Goal: Transaction & Acquisition: Purchase product/service

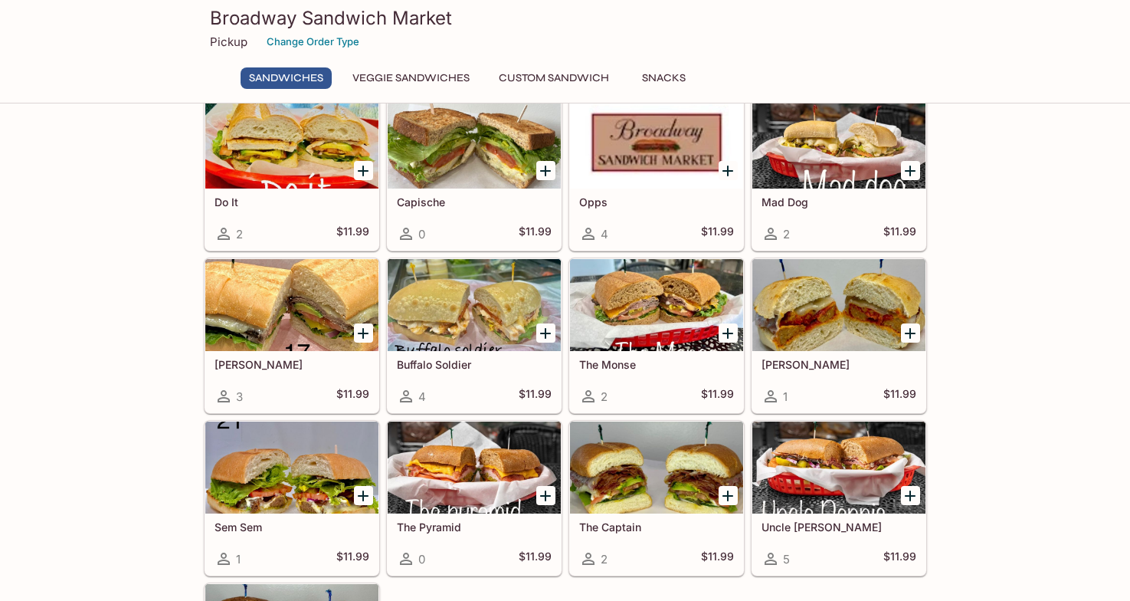
scroll to position [724, 0]
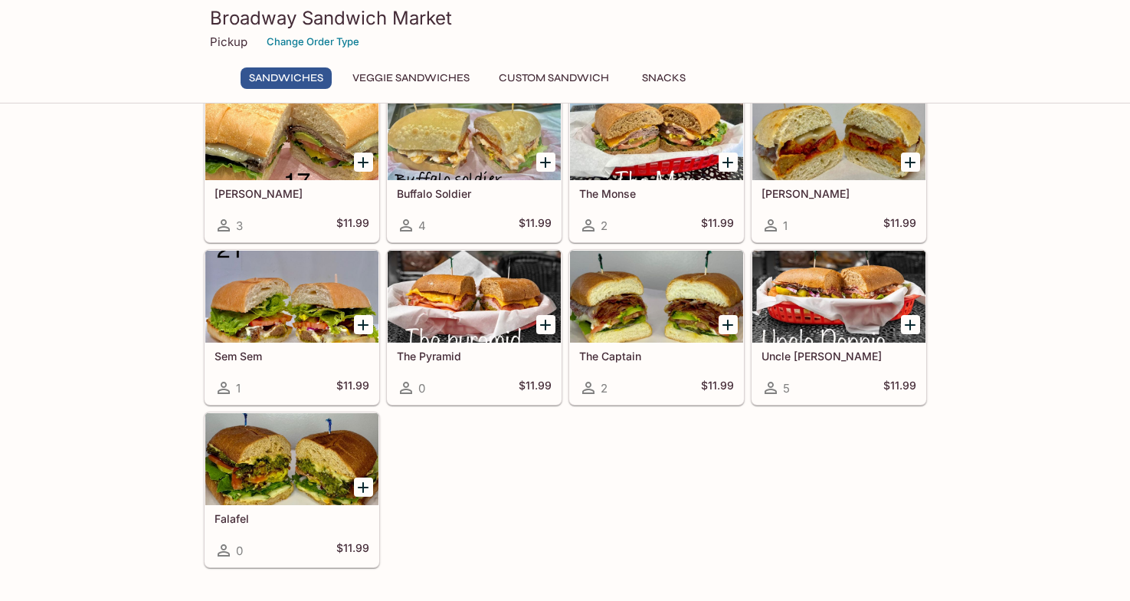
click at [296, 438] on div at bounding box center [291, 459] width 173 height 92
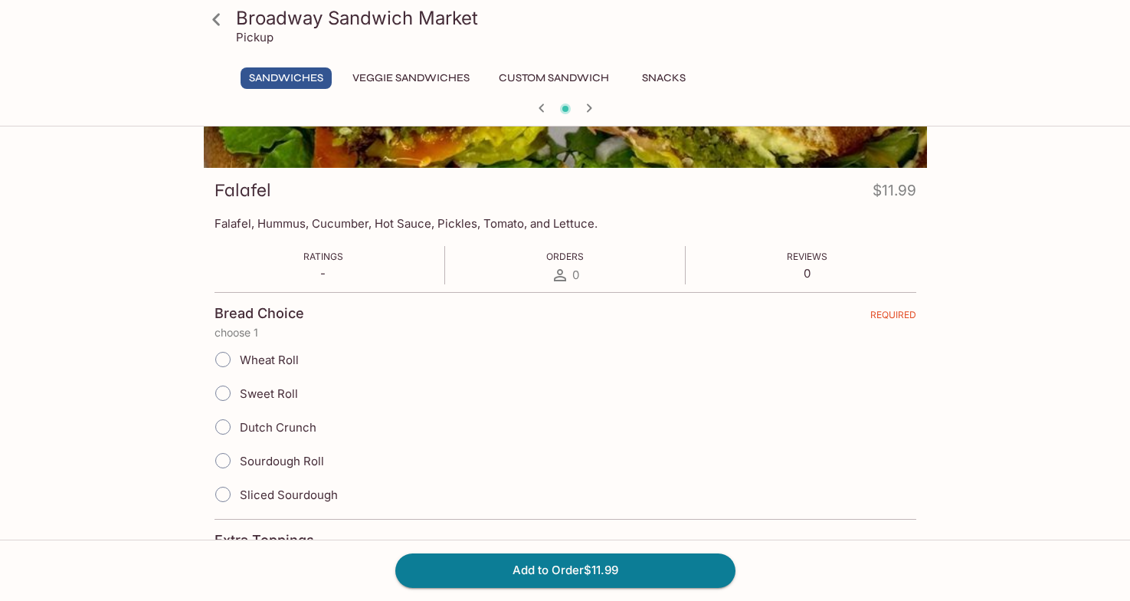
scroll to position [172, 0]
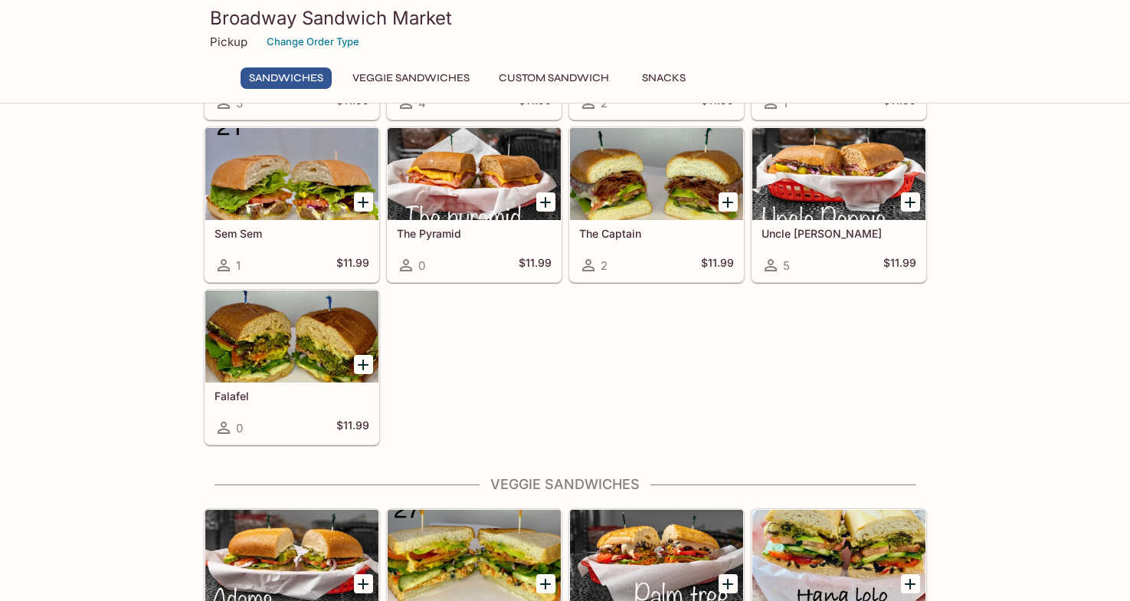
scroll to position [1059, 0]
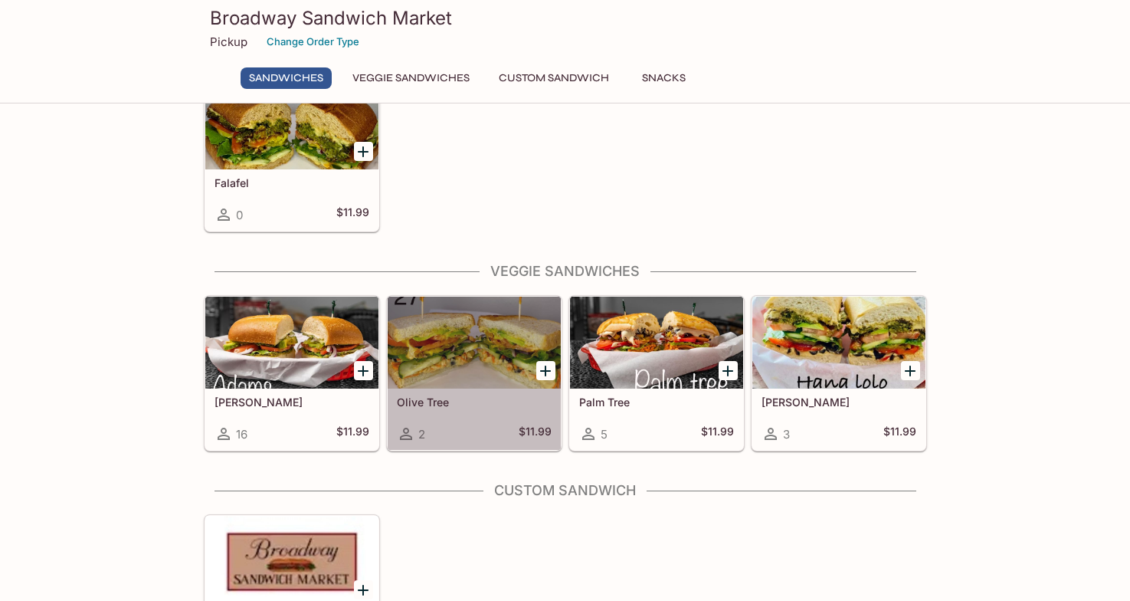
click at [476, 345] on div at bounding box center [474, 342] width 173 height 92
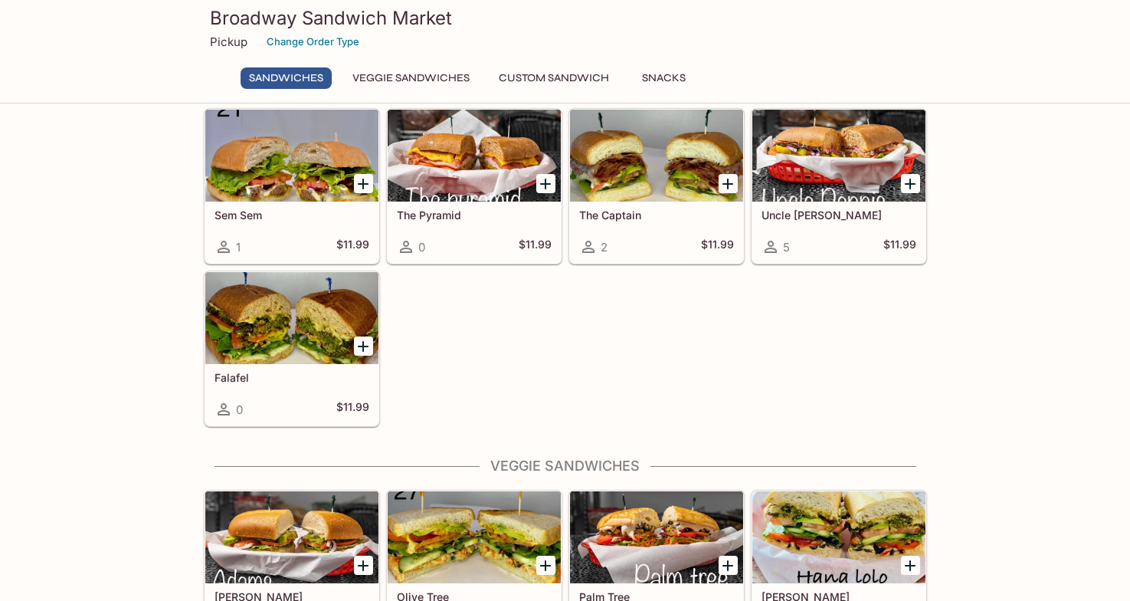
scroll to position [1096, 0]
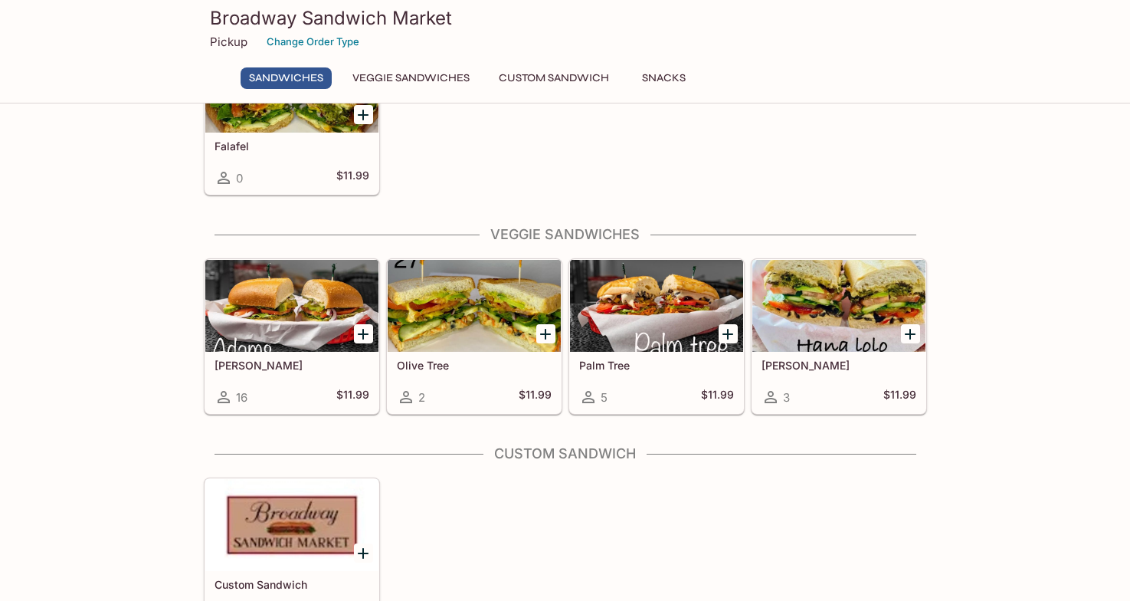
click at [309, 308] on div at bounding box center [291, 306] width 173 height 92
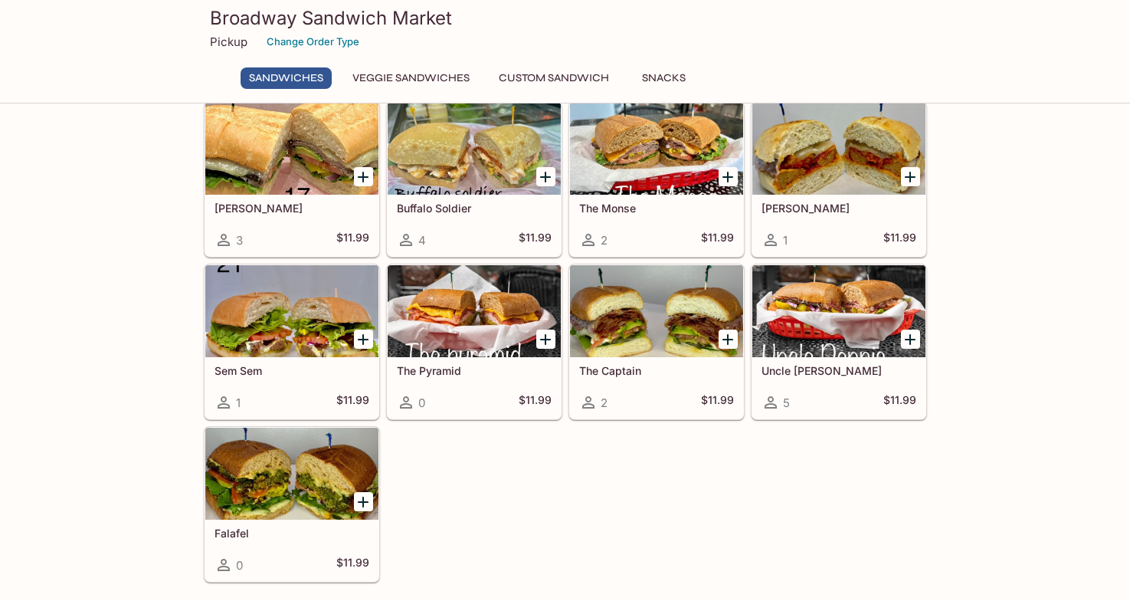
scroll to position [1067, 0]
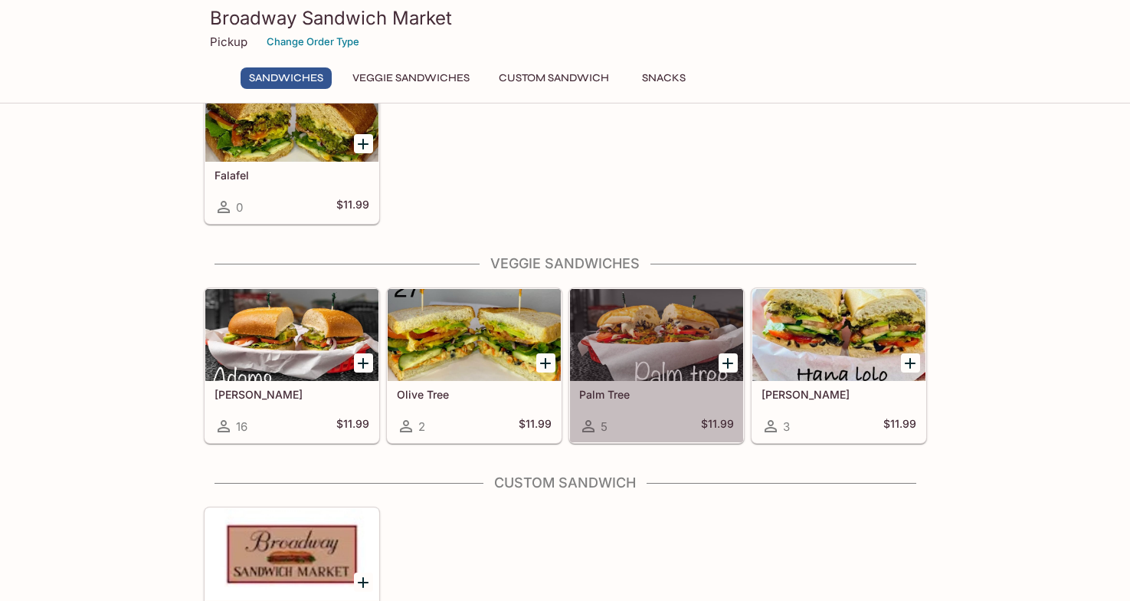
click at [605, 372] on div at bounding box center [656, 335] width 173 height 92
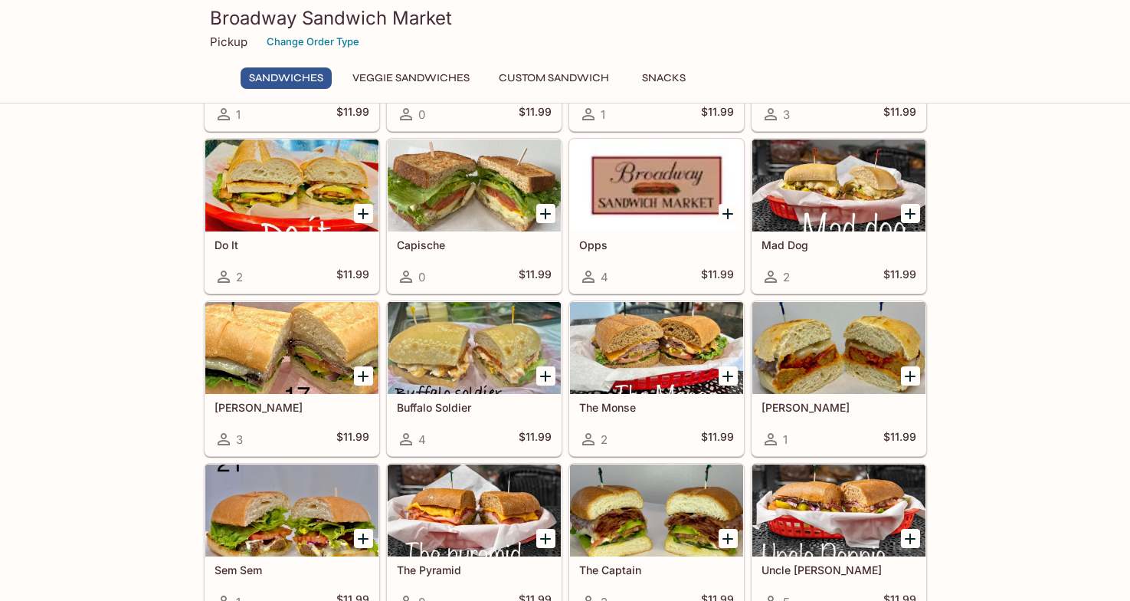
scroll to position [1048, 0]
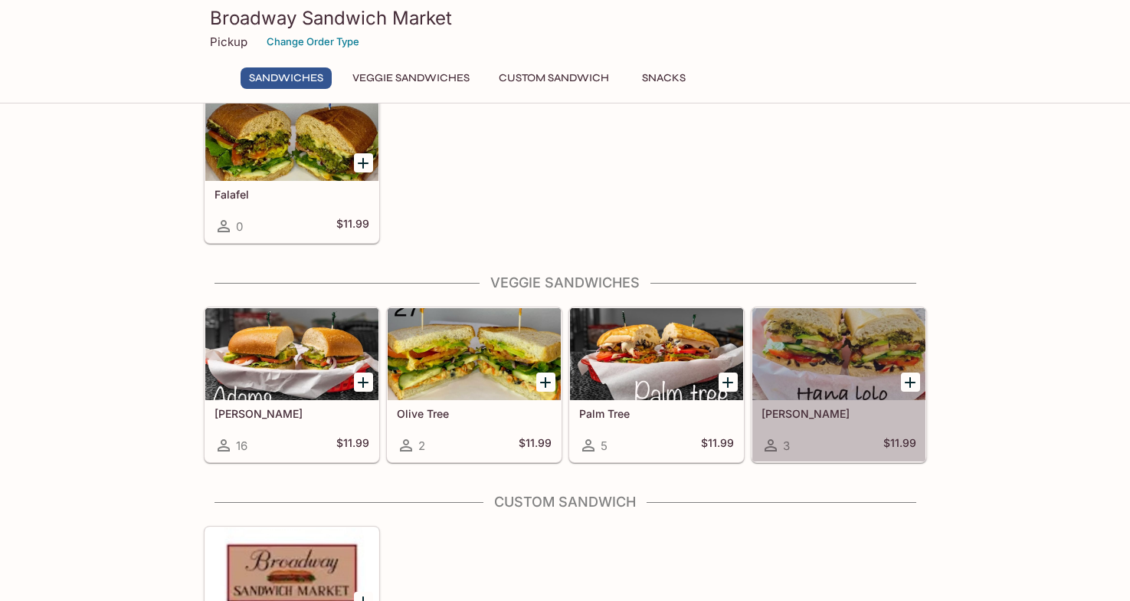
click at [846, 355] on div at bounding box center [838, 354] width 173 height 92
